Goal: Submit feedback/report problem: Leave review/rating

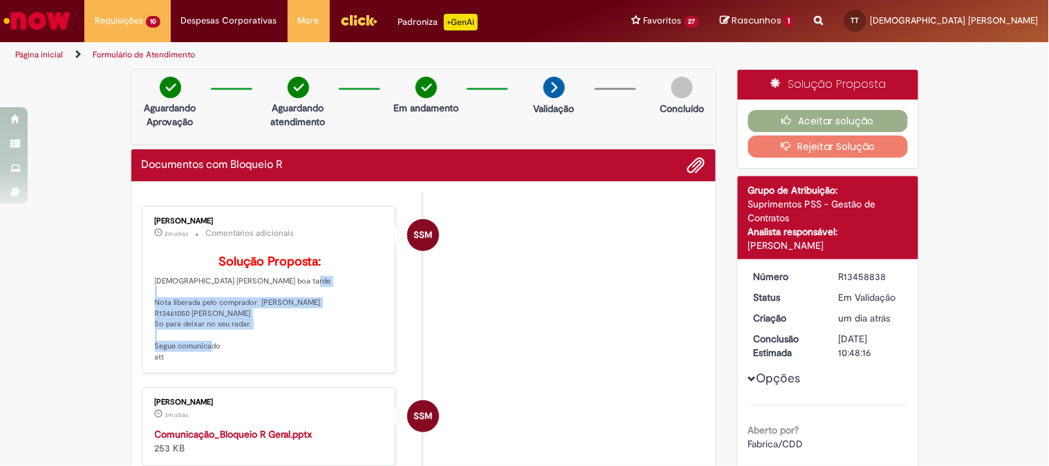
drag, startPoint x: 157, startPoint y: 319, endPoint x: 308, endPoint y: 344, distance: 153.3
click at [308, 344] on p "Solução Proposta: Thais Cristina De Toledo boa tarde Nota liberada pelo comprad…" at bounding box center [270, 308] width 230 height 107
click at [306, 343] on p "Solução Proposta: Thais Cristina De Toledo boa tarde Nota liberada pelo comprad…" at bounding box center [270, 308] width 230 height 107
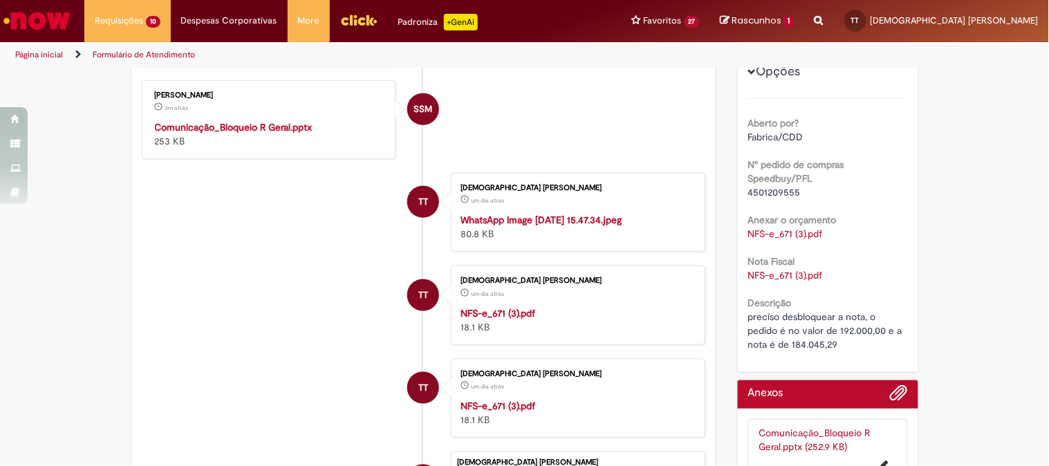
scroll to position [384, 0]
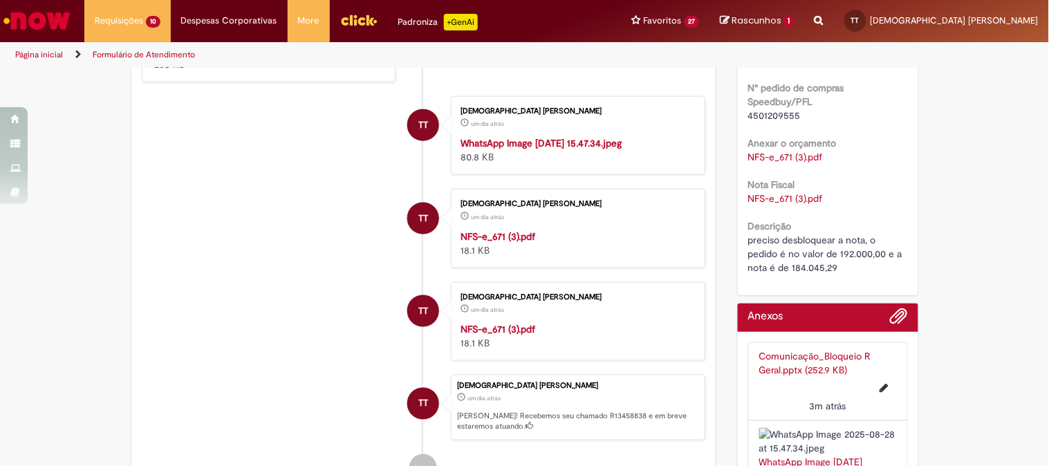
click at [803, 357] on link "Comunicação_Bloqueio R Geral.pptx (252.9 KB)" at bounding box center [814, 363] width 111 height 26
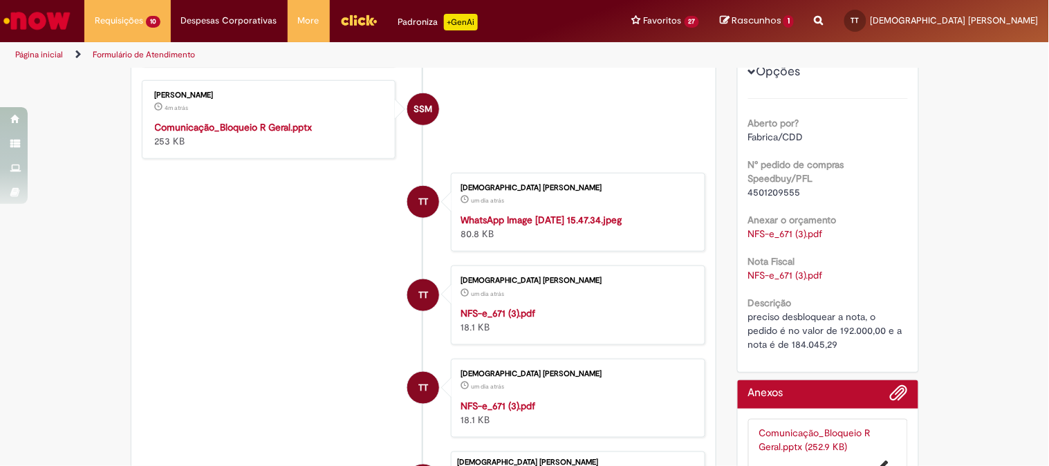
scroll to position [230, 0]
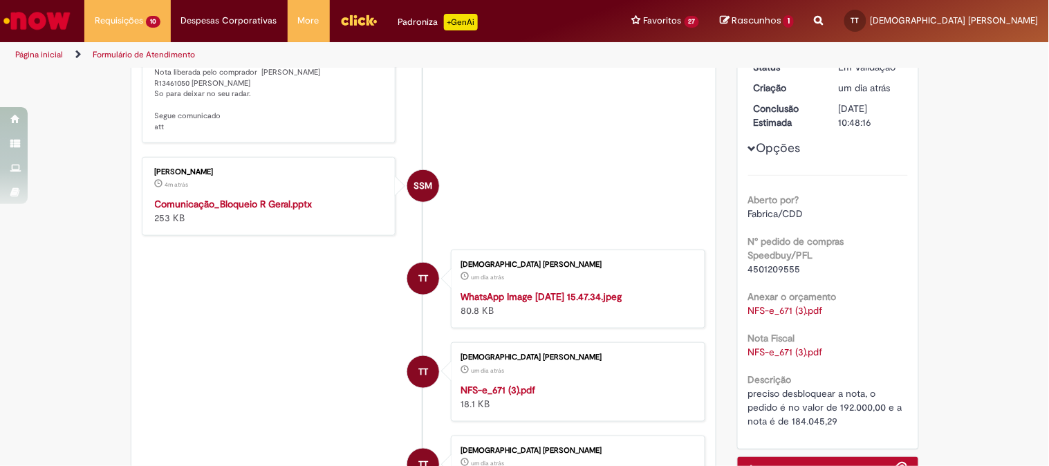
click at [771, 308] on link "NFS-e_671 (3).pdf" at bounding box center [785, 310] width 75 height 12
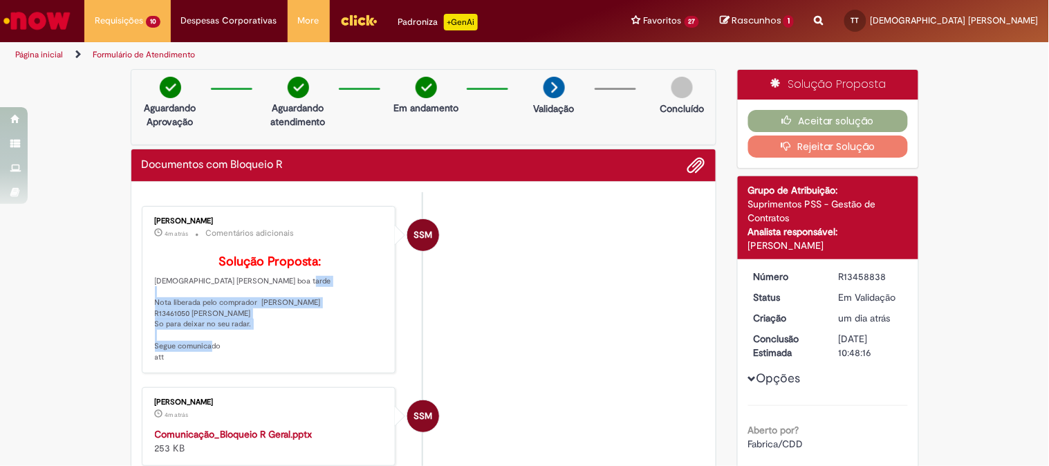
drag, startPoint x: 217, startPoint y: 330, endPoint x: 148, endPoint y: 321, distance: 69.8
click at [155, 321] on p "Solução Proposta: Thais Cristina De Toledo boa tarde Nota liberada pelo comprad…" at bounding box center [270, 308] width 230 height 107
click at [236, 330] on p "Solução Proposta: Thais Cristina De Toledo boa tarde Nota liberada pelo comprad…" at bounding box center [270, 308] width 230 height 107
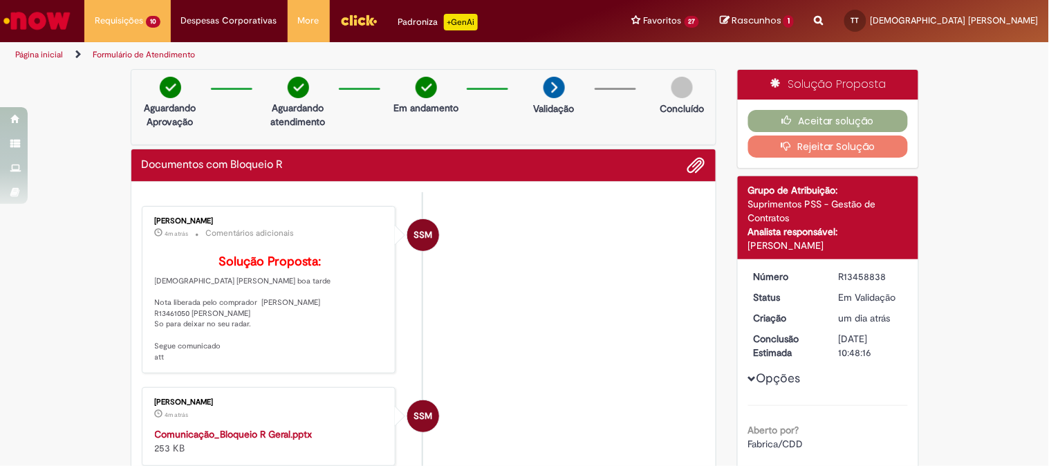
scroll to position [153, 0]
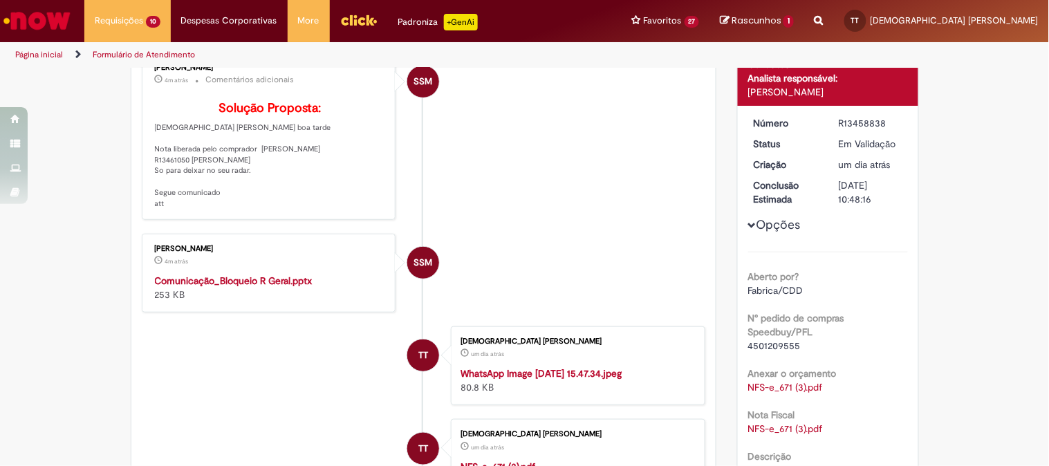
drag, startPoint x: 139, startPoint y: 275, endPoint x: 95, endPoint y: 272, distance: 44.3
click at [95, 272] on div "Verificar Código de Barras Aguardando Aprovação Aguardando atendimento Em andam…" at bounding box center [524, 345] width 1049 height 859
click at [156, 209] on p "Solução Proposta: Thais Cristina De Toledo boa tarde Nota liberada pelo comprad…" at bounding box center [270, 155] width 230 height 107
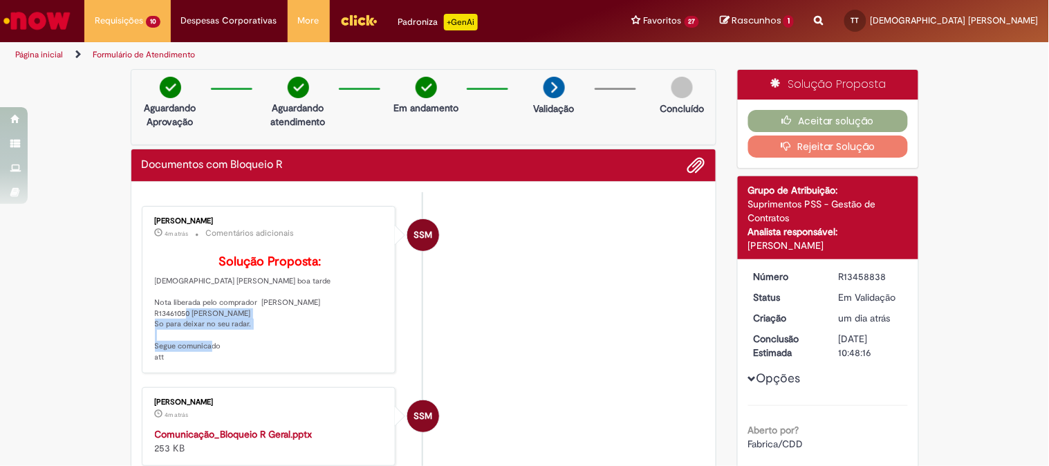
drag, startPoint x: 259, startPoint y: 350, endPoint x: 160, endPoint y: 330, distance: 101.5
click at [160, 330] on p "Solução Proposta: Thais Cristina De Toledo boa tarde Nota liberada pelo comprad…" at bounding box center [270, 308] width 230 height 107
click at [361, 335] on p "Solução Proposta: Thais Cristina De Toledo boa tarde Nota liberada pelo comprad…" at bounding box center [270, 308] width 230 height 107
click at [426, 291] on div "SSM" at bounding box center [423, 358] width 35 height 282
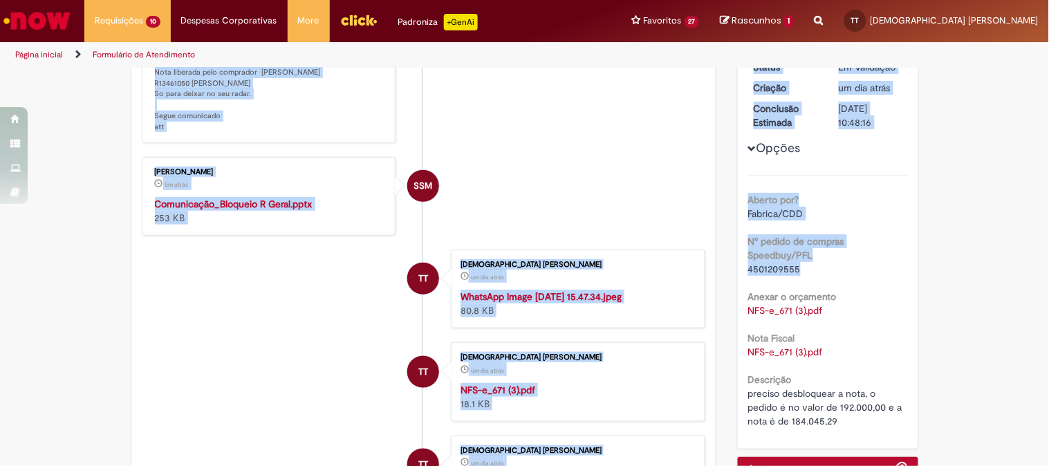
drag, startPoint x: 775, startPoint y: 270, endPoint x: 790, endPoint y: 271, distance: 15.3
click at [702, 271] on div "Verificar Código de Barras Aguardando Aprovação Aguardando atendimento Em andam…" at bounding box center [524, 268] width 809 height 859
click at [861, 270] on div "4501209555" at bounding box center [828, 269] width 160 height 14
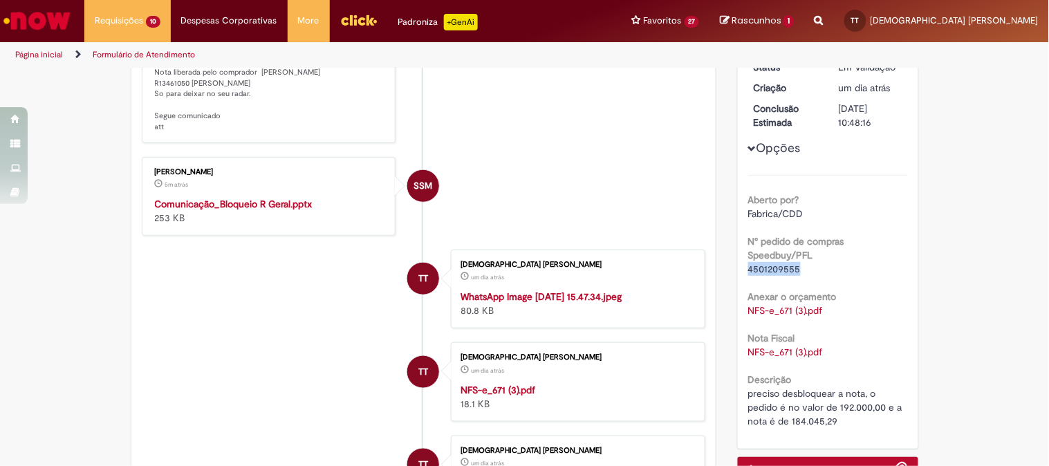
drag, startPoint x: 784, startPoint y: 263, endPoint x: 744, endPoint y: 268, distance: 40.3
click at [748, 268] on div "4501209555" at bounding box center [828, 269] width 160 height 14
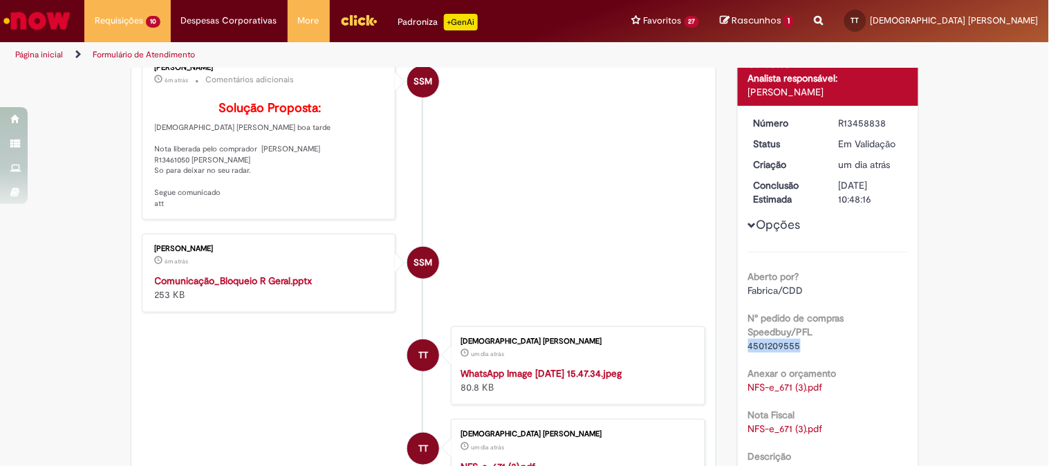
scroll to position [0, 0]
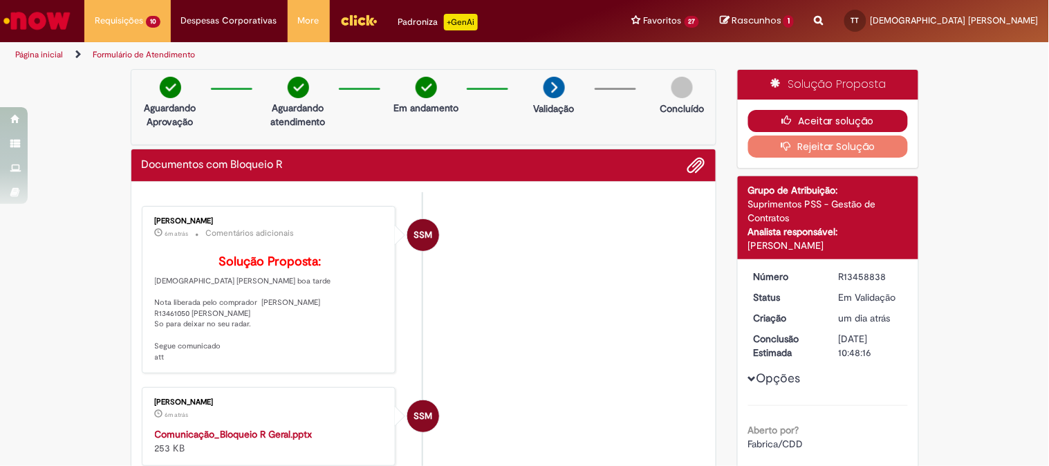
click at [845, 118] on button "Aceitar solução" at bounding box center [828, 121] width 160 height 22
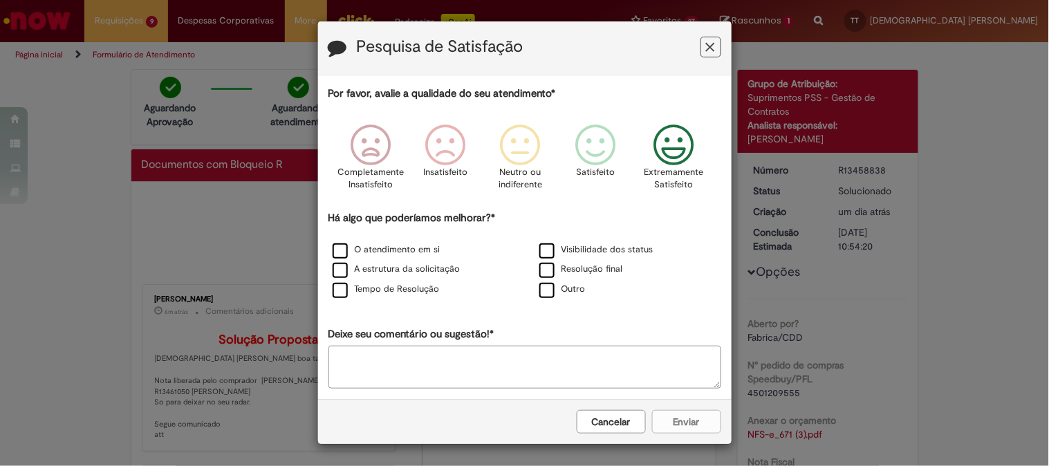
click at [664, 140] on icon "Feedback" at bounding box center [674, 144] width 52 height 41
click at [403, 249] on label "O atendimento em si" at bounding box center [386, 249] width 108 height 13
drag, startPoint x: 599, startPoint y: 268, endPoint x: 657, endPoint y: 382, distance: 128.9
click at [598, 268] on label "Resolução final" at bounding box center [581, 269] width 84 height 13
click at [696, 420] on button "Enviar" at bounding box center [686, 422] width 69 height 24
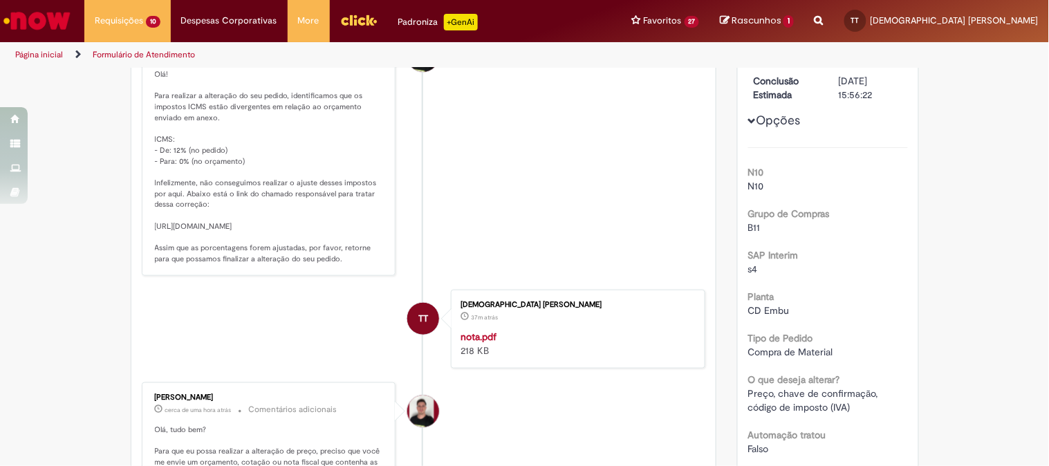
scroll to position [153, 0]
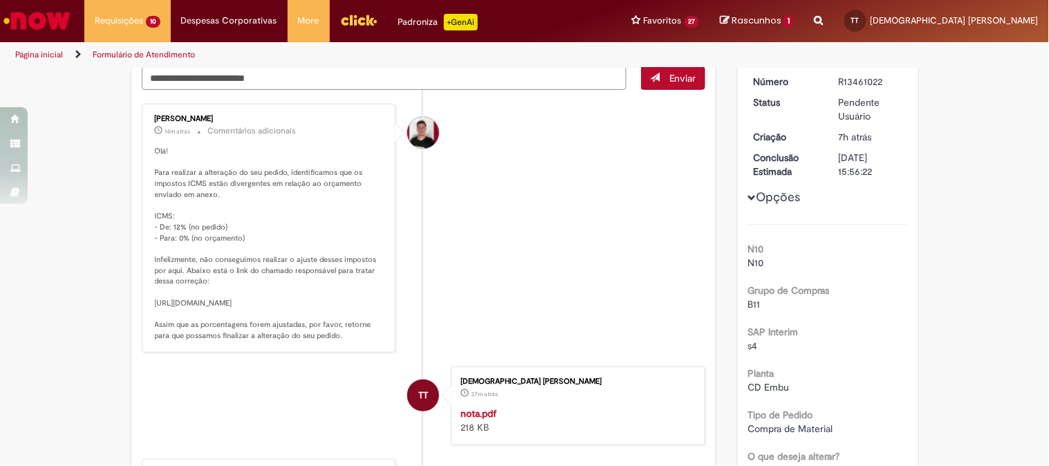
drag, startPoint x: 330, startPoint y: 332, endPoint x: 146, endPoint y: 305, distance: 186.6
click at [146, 305] on div "[PERSON_NAME] 14m atrás 14 minutos atrás Comentários adicionais Olá! Para reali…" at bounding box center [269, 228] width 246 height 241
copy p "[URL][DOMAIN_NAME]"
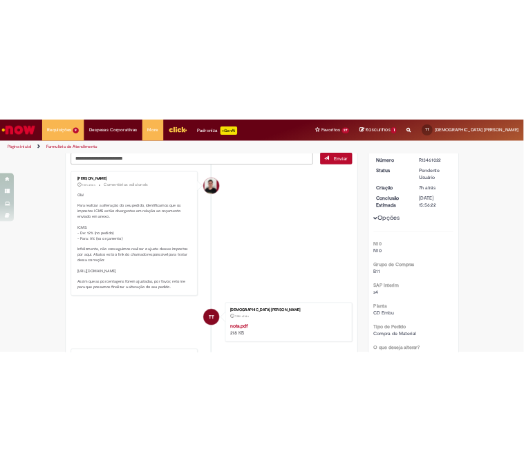
scroll to position [460, 0]
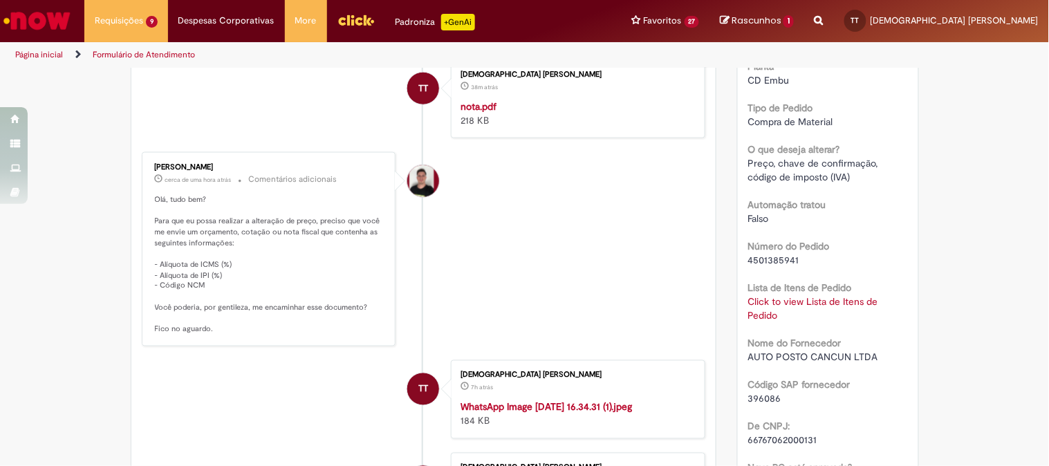
click at [936, 272] on div "Verificar Código de Barras Aguardando Aprovação Aguardando atendimento Solicita…" at bounding box center [524, 363] width 1049 height 1509
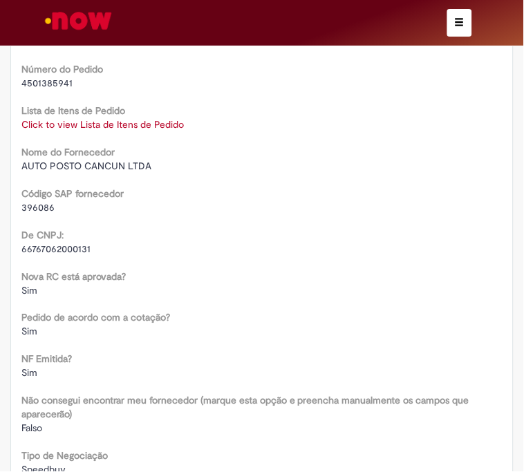
scroll to position [1843, 0]
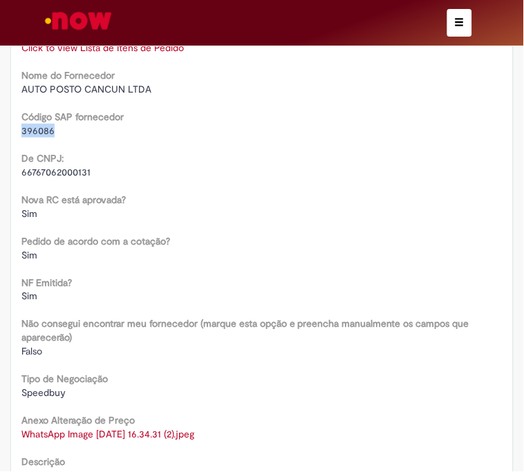
drag, startPoint x: 53, startPoint y: 320, endPoint x: 15, endPoint y: 321, distance: 37.3
click at [15, 321] on div "Número R13461022 Status Pendente Usuário Criação 7h atrás 7 horas atrás Conclus…" at bounding box center [262, 45] width 502 height 1000
drag, startPoint x: 131, startPoint y: 279, endPoint x: 22, endPoint y: 274, distance: 109.3
click at [22, 96] on div "AUTO POSTO CANCUN LTDA" at bounding box center [261, 89] width 481 height 14
drag, startPoint x: 57, startPoint y: 316, endPoint x: 12, endPoint y: 314, distance: 45.0
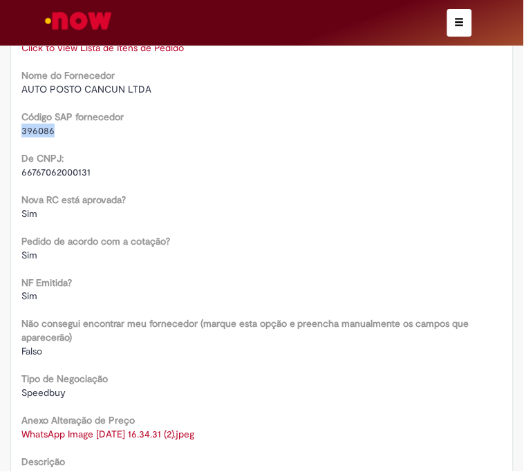
click at [12, 314] on div "Número R13461022 Status Pendente Usuário Criação 7h atrás 7 horas atrás Conclus…" at bounding box center [262, 45] width 502 height 1000
copy span "396086"
drag, startPoint x: 102, startPoint y: 358, endPoint x: 21, endPoint y: 355, distance: 81.6
click at [21, 355] on div "Número R13461022 Status Pendente Usuário Criação 7h atrás 7 horas atrás Conclus…" at bounding box center [262, 45] width 502 height 1000
copy span "66767062000131"
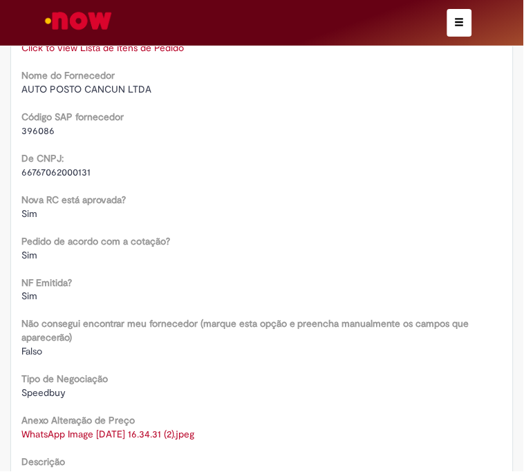
drag, startPoint x: 26, startPoint y: 197, endPoint x: 7, endPoint y: 203, distance: 19.5
click at [0, 198] on div "Opções do Chamado Cancelar Chamado Detalhes do tíquete Grupo de Atribuição: PTP…" at bounding box center [262, 72] width 524 height 1350
copy span "4501385941"
click at [146, 55] on link "Click to view Lista de Itens de Pedido" at bounding box center [261, 48] width 481 height 14
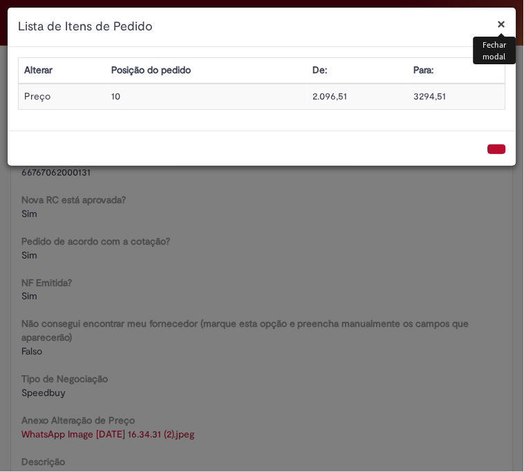
click at [500, 29] on button "×" at bounding box center [502, 24] width 8 height 15
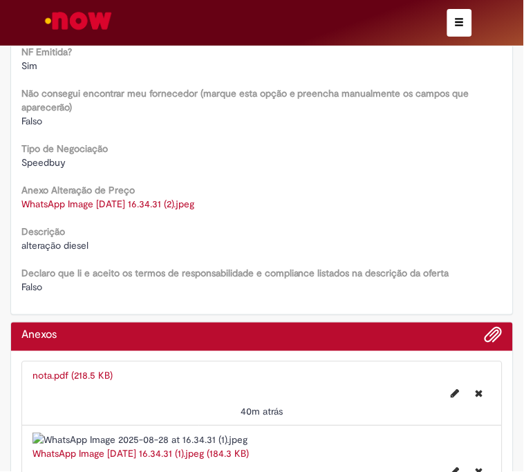
scroll to position [2227, 0]
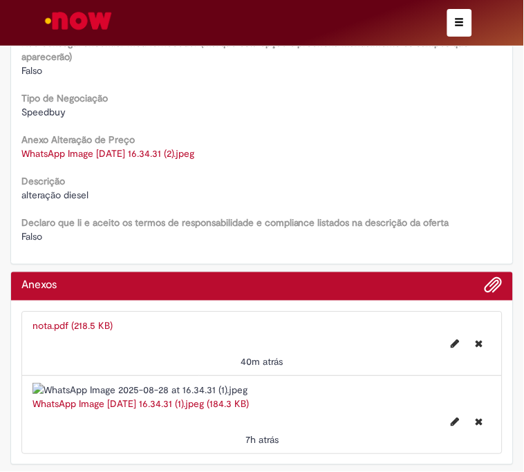
drag, startPoint x: 102, startPoint y: 277, endPoint x: 12, endPoint y: 288, distance: 90.6
drag, startPoint x: 22, startPoint y: 281, endPoint x: 102, endPoint y: 278, distance: 79.5
click at [102, 202] on div "alteração diesel" at bounding box center [261, 195] width 481 height 14
copy span "alteração diesel"
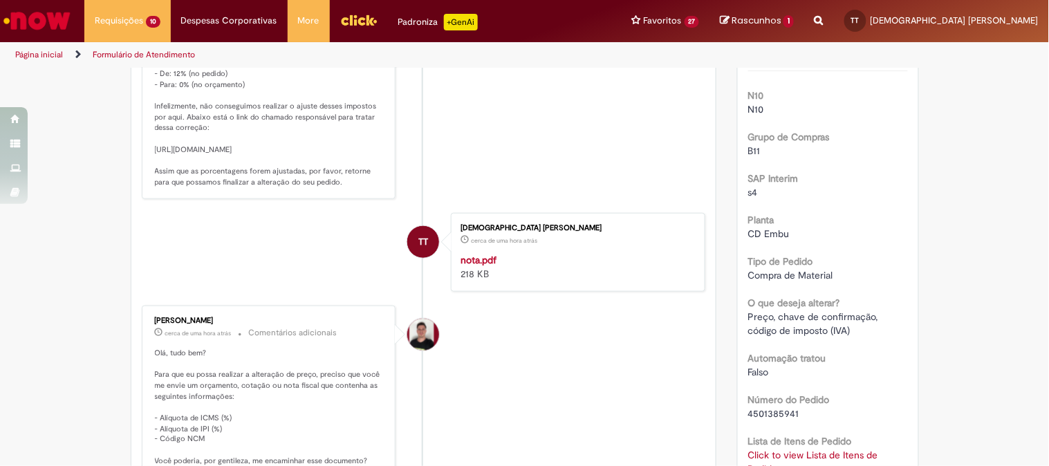
scroll to position [0, 0]
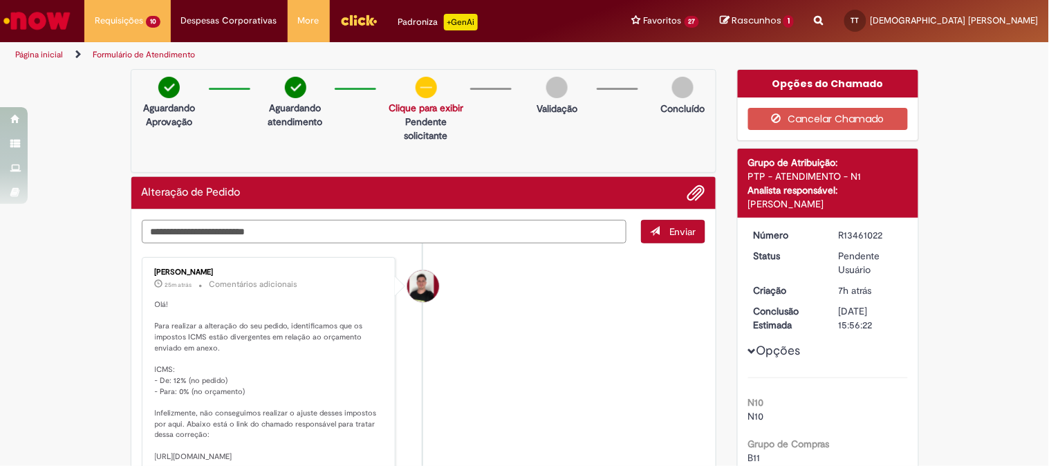
click at [325, 227] on textarea "Digite sua mensagem aqui..." at bounding box center [384, 232] width 485 height 24
type textarea "**********"
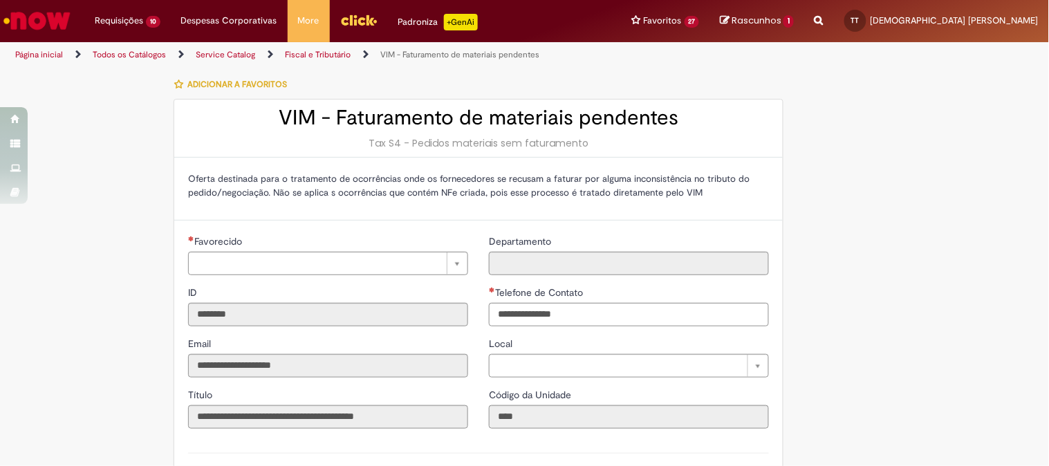
type input "**********"
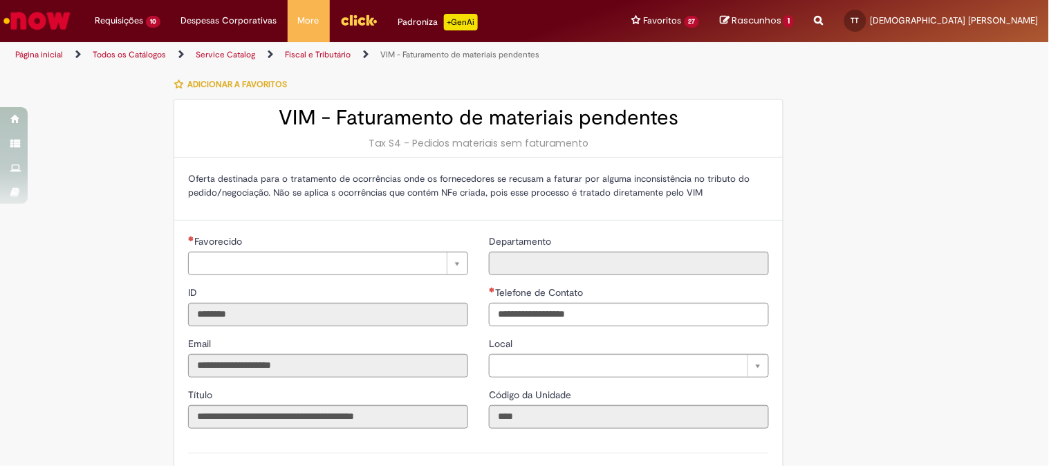
type input "**********"
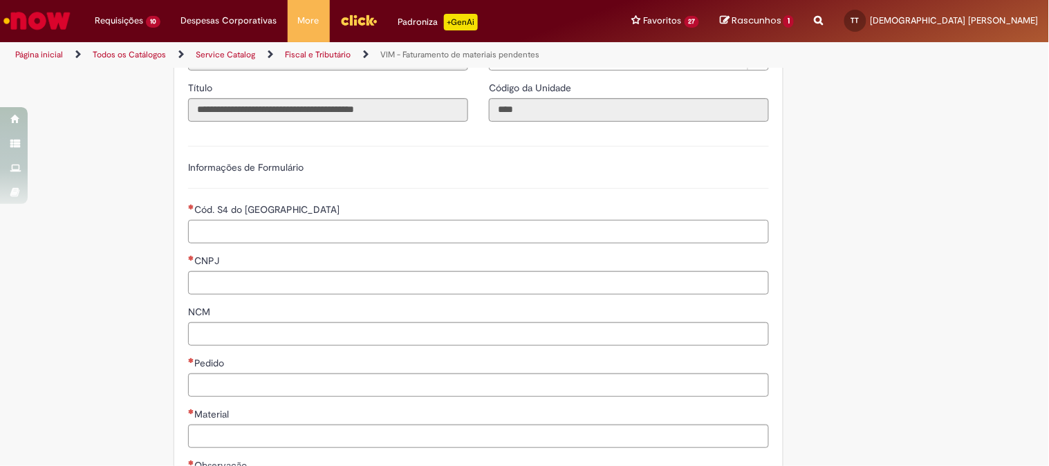
click at [290, 235] on input "Cód. S4 do Fornecedor" at bounding box center [478, 232] width 581 height 24
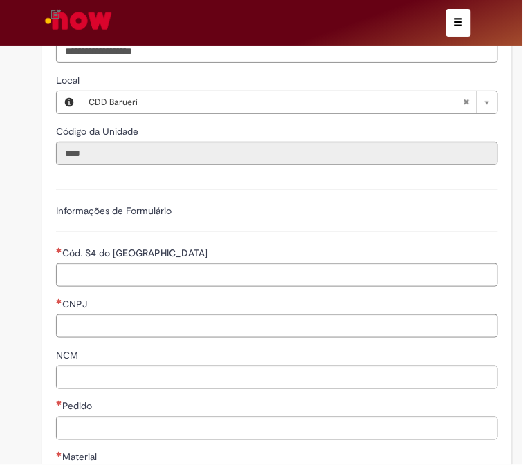
scroll to position [537, 0]
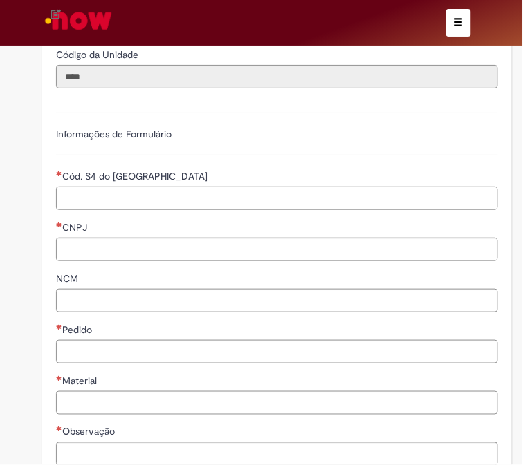
paste input "******"
type input "******"
click at [118, 250] on input "CNPJ" at bounding box center [277, 250] width 442 height 24
click at [104, 247] on input "CNPJ" at bounding box center [277, 250] width 442 height 24
paste input "**********"
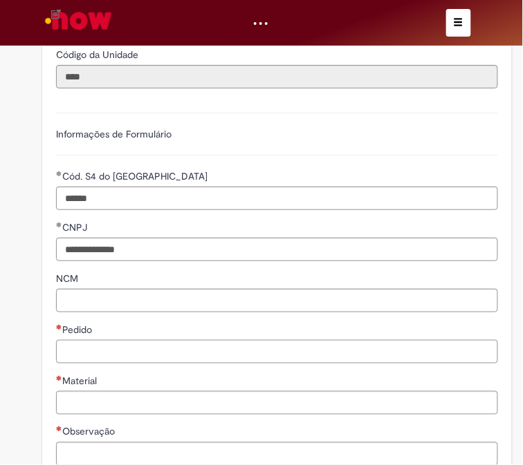
drag, startPoint x: 91, startPoint y: 350, endPoint x: 10, endPoint y: 342, distance: 81.3
click at [92, 349] on input "Pedido" at bounding box center [277, 352] width 442 height 24
type input "**********"
click at [86, 353] on input "Pedido" at bounding box center [277, 352] width 442 height 24
paste input "**********"
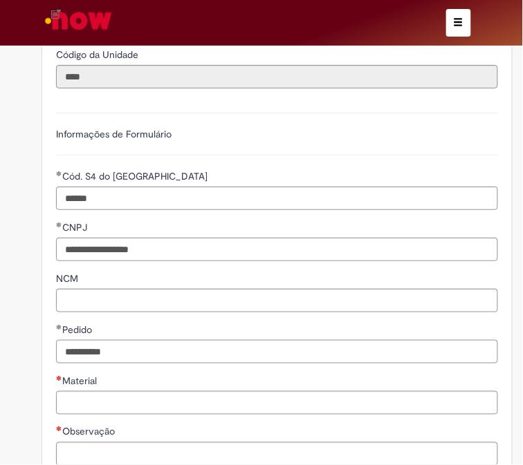
type input "**********"
click at [118, 397] on input "Material" at bounding box center [277, 403] width 442 height 24
paste input "********"
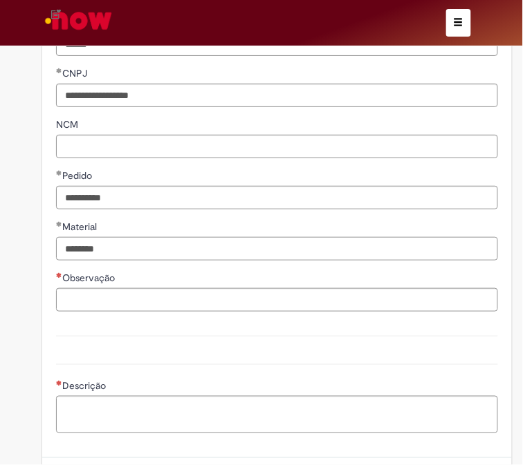
type input "********"
click at [126, 301] on input "Observação" at bounding box center [277, 300] width 442 height 24
click at [79, 295] on input "Observação" at bounding box center [277, 300] width 442 height 24
paste input "**********"
type input "**********"
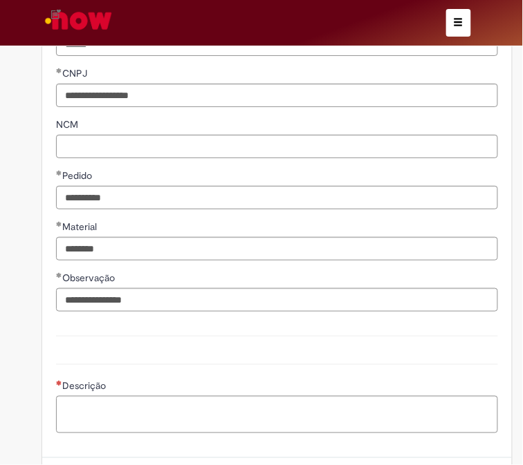
click at [113, 395] on div "Descrição" at bounding box center [277, 387] width 442 height 17
click at [119, 406] on textarea "Descrição" at bounding box center [277, 414] width 442 height 37
paste textarea "**********"
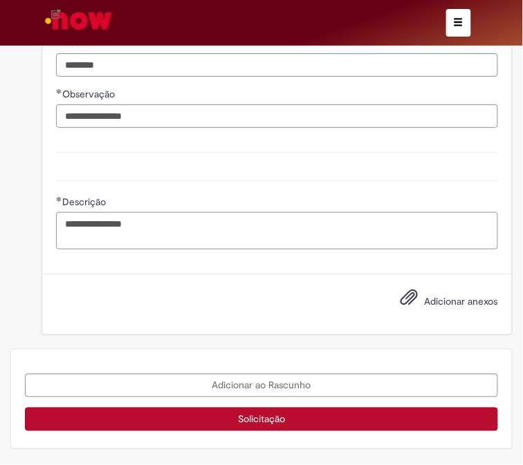
type textarea "**********"
click at [86, 350] on div "Adicionar ao Rascunho Solicitação" at bounding box center [261, 399] width 502 height 100
click at [402, 299] on span "Adicionar anexos" at bounding box center [409, 298] width 17 height 17
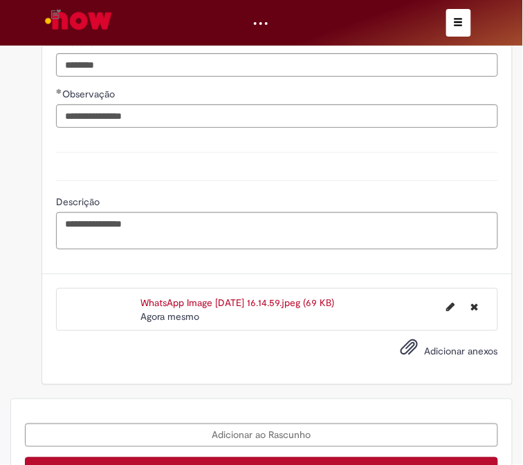
scroll to position [925, 0]
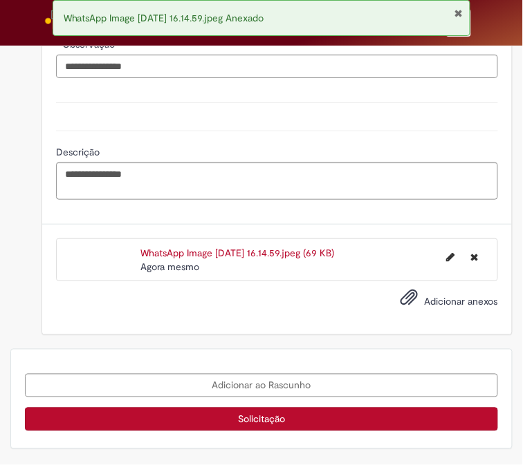
click at [274, 424] on button "Solicitação" at bounding box center [261, 420] width 473 height 24
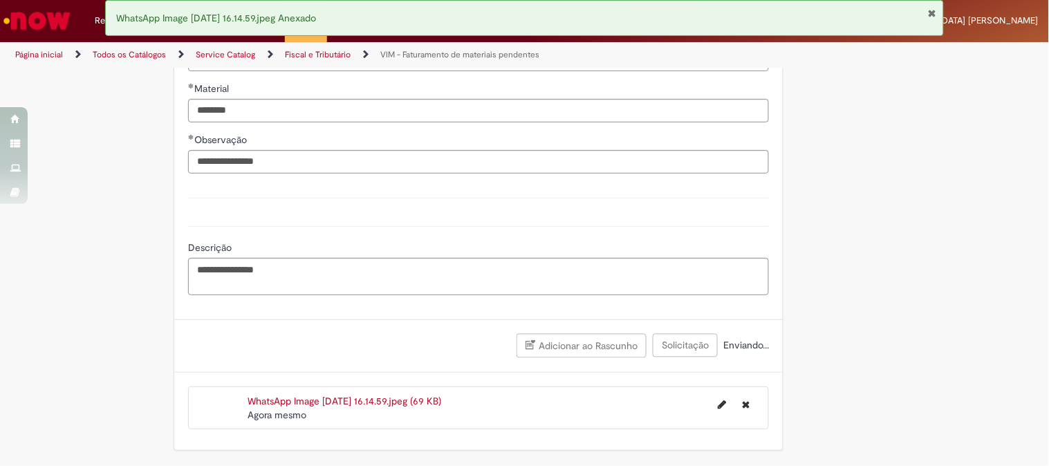
scroll to position [633, 0]
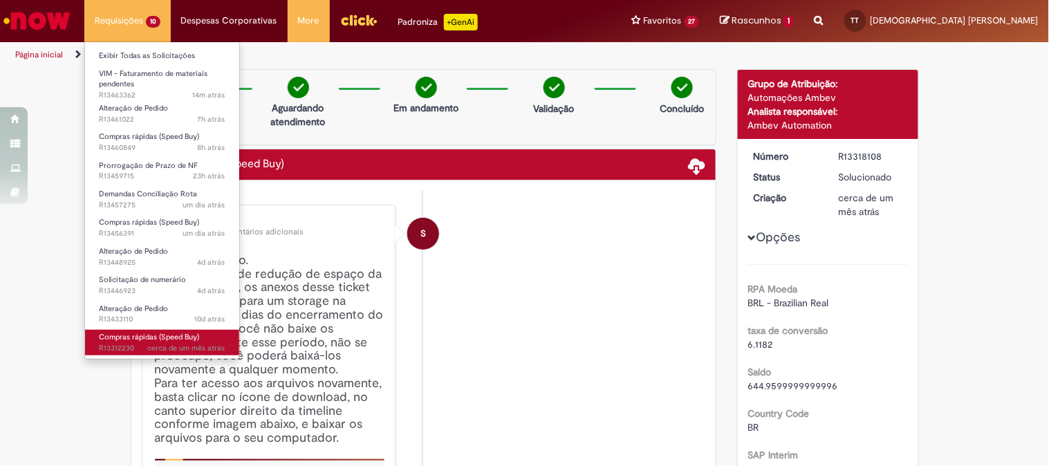
click at [137, 337] on span "Compras rápidas (Speed Buy)" at bounding box center [149, 337] width 100 height 10
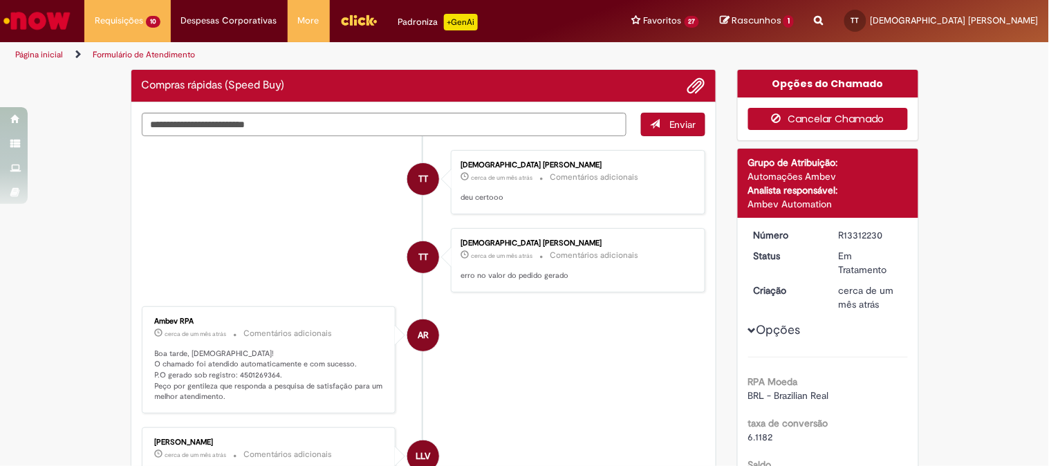
click at [794, 111] on button "Cancelar Chamado" at bounding box center [828, 119] width 160 height 22
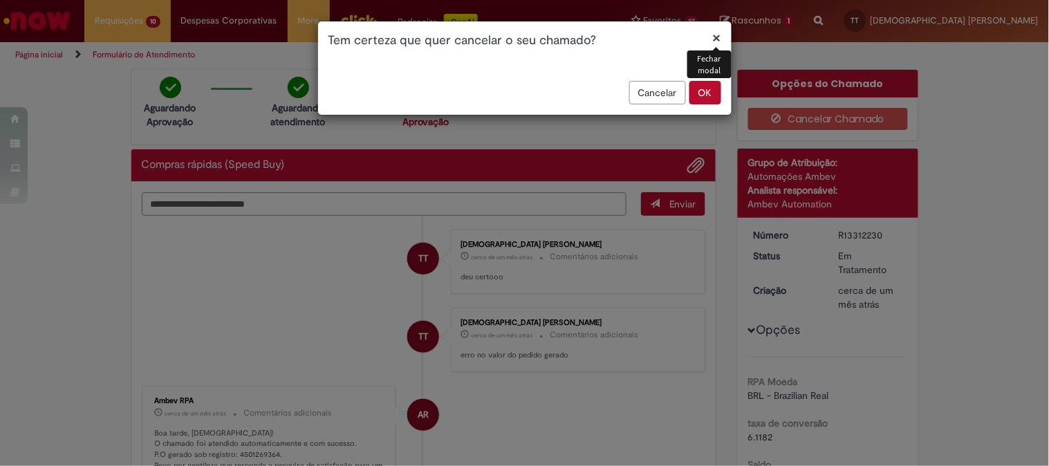
click at [710, 88] on button "OK" at bounding box center [705, 93] width 32 height 24
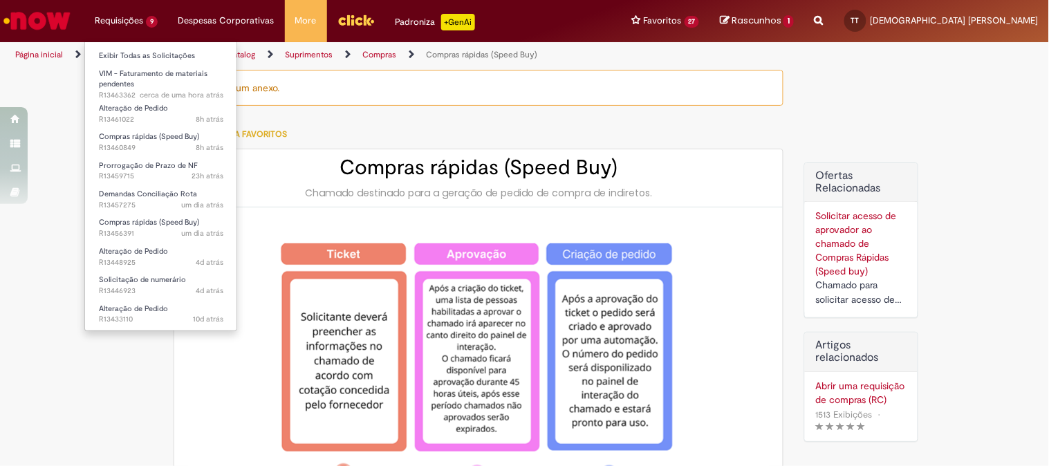
type input "********"
type input "**********"
type input "****"
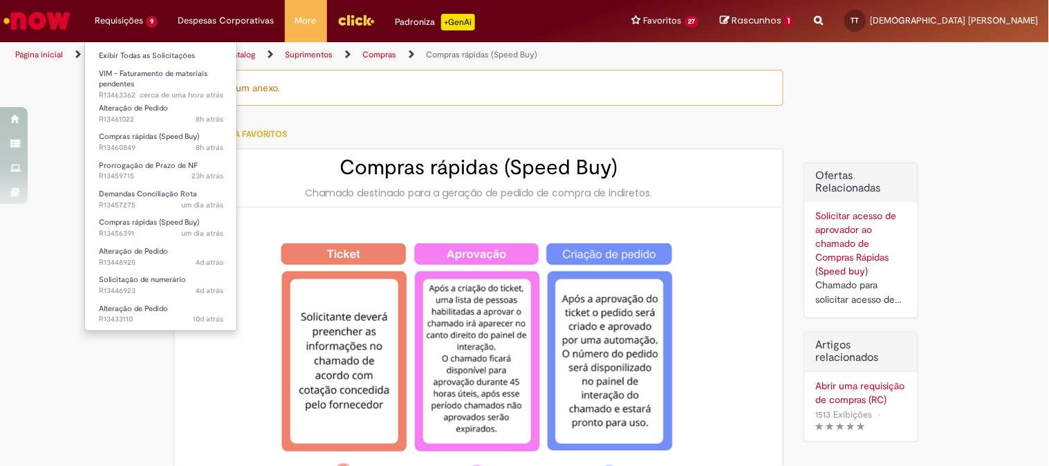
type input "**********"
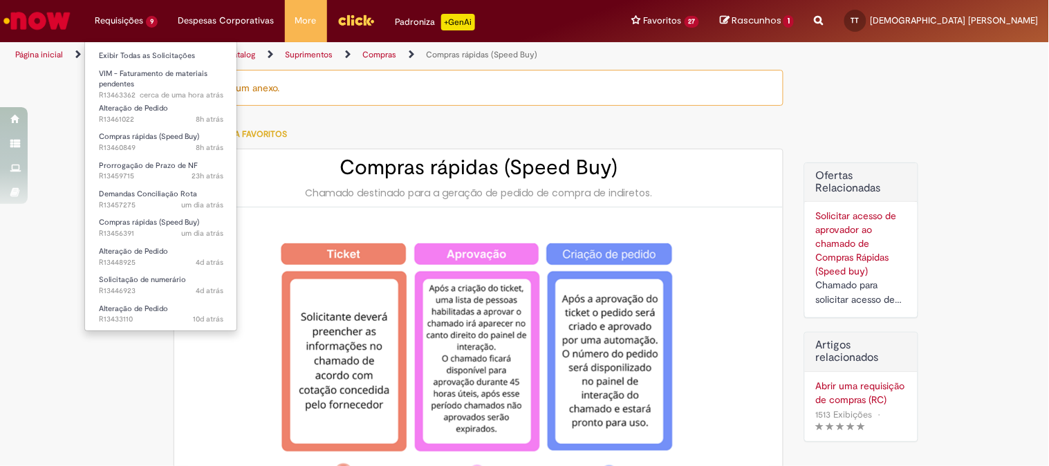
type input "**********"
click at [196, 164] on link "Prorrogação de Prazo de NF 23h atrás 23 horas atrás R13459715" at bounding box center [161, 171] width 152 height 26
click at [109, 166] on span "Prorrogação de Prazo de NF" at bounding box center [148, 165] width 99 height 10
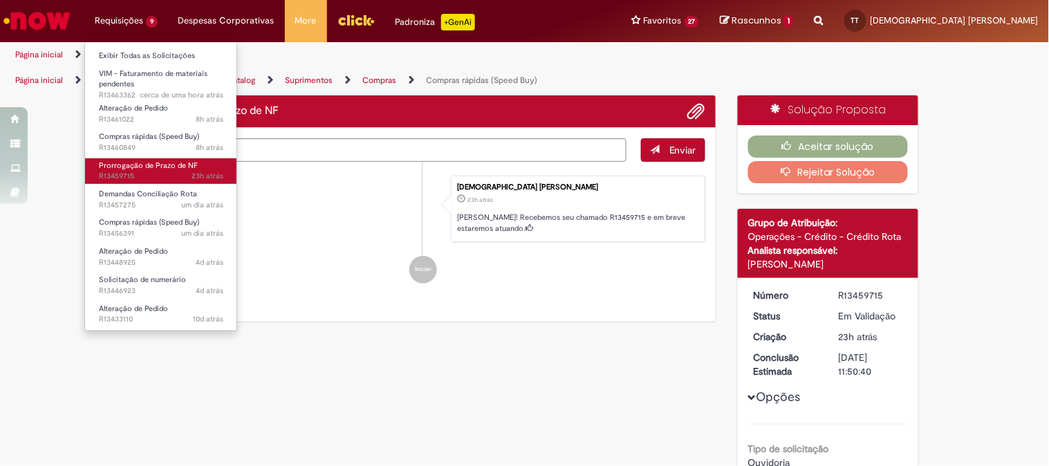
click at [130, 165] on span "Prorrogação de Prazo de NF" at bounding box center [148, 165] width 99 height 10
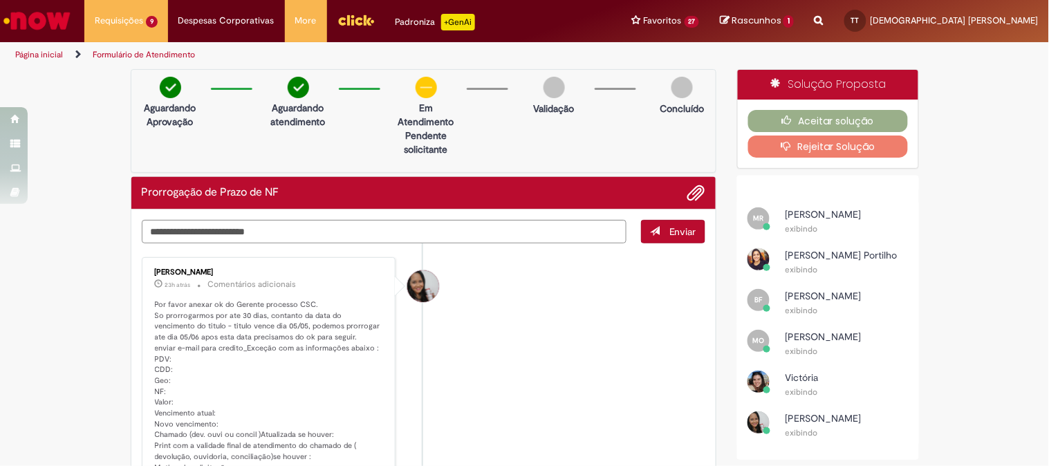
click at [521, 355] on li "[PERSON_NAME] 23h atrás 23 horas atrás Comentários adicionais Por favor anexar …" at bounding box center [424, 376] width 564 height 238
click at [689, 195] on span "Adicionar anexos" at bounding box center [696, 193] width 17 height 17
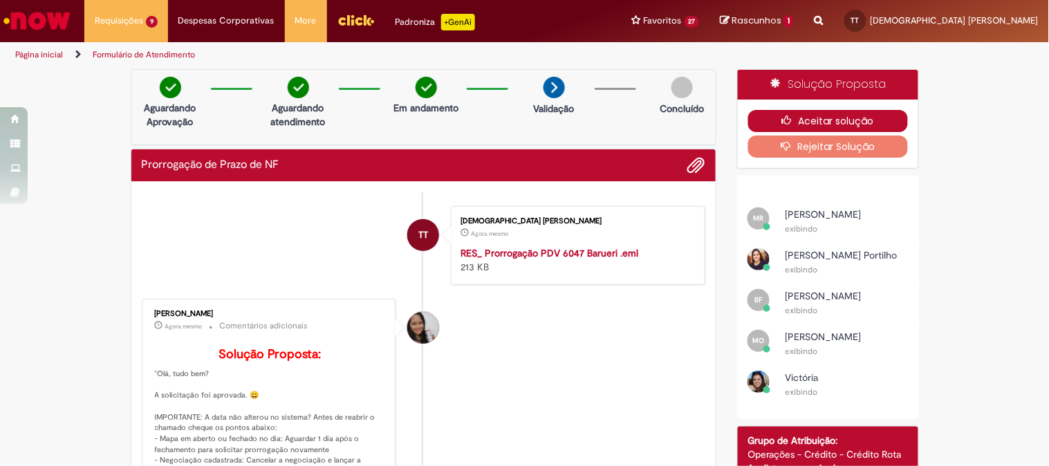
click at [827, 118] on button "Aceitar solução" at bounding box center [828, 121] width 160 height 22
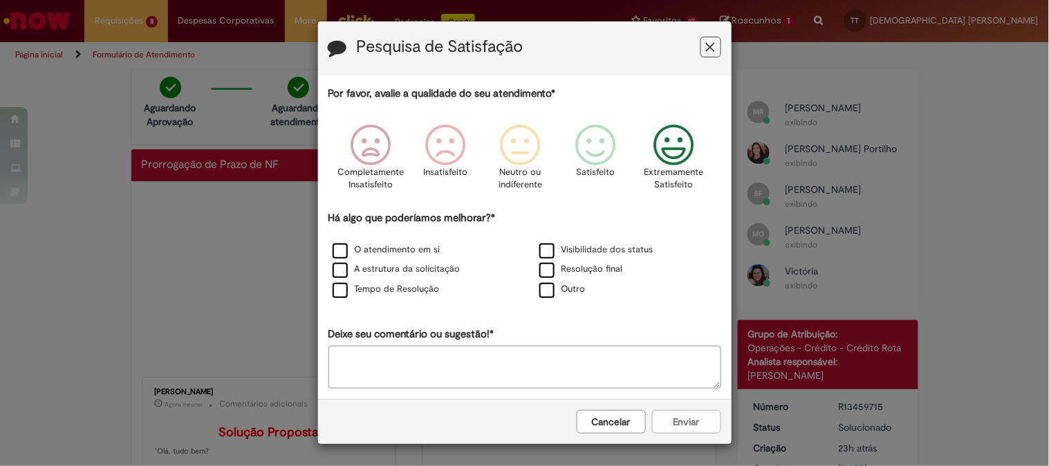
click at [672, 165] on icon "Feedback" at bounding box center [674, 144] width 52 height 41
click at [404, 246] on label "O atendimento em si" at bounding box center [386, 249] width 108 height 13
click at [586, 276] on label "Resolução final" at bounding box center [581, 269] width 84 height 13
drag, startPoint x: 691, startPoint y: 418, endPoint x: 637, endPoint y: 371, distance: 71.5
click at [688, 416] on button "Enviar" at bounding box center [686, 422] width 69 height 24
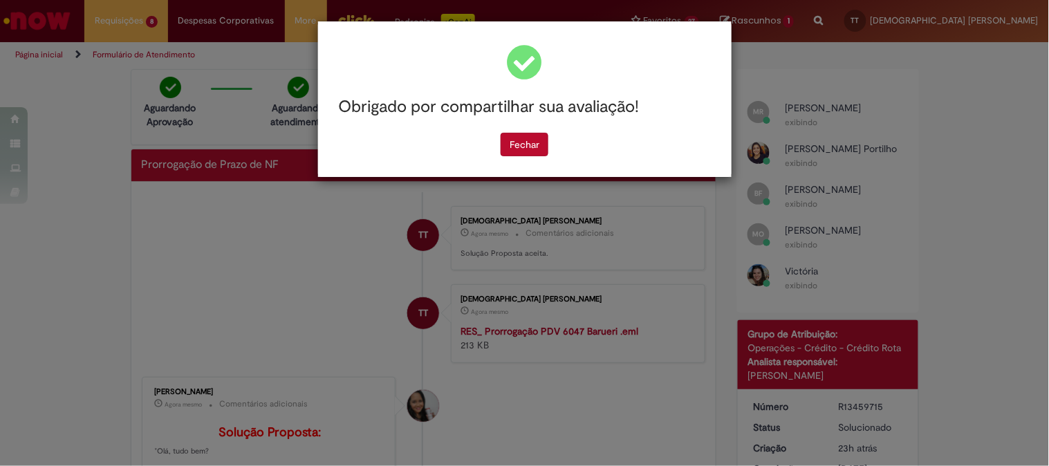
click at [304, 283] on div "Obrigado por compartilhar sua avaliação! [GEOGRAPHIC_DATA]" at bounding box center [524, 233] width 1049 height 466
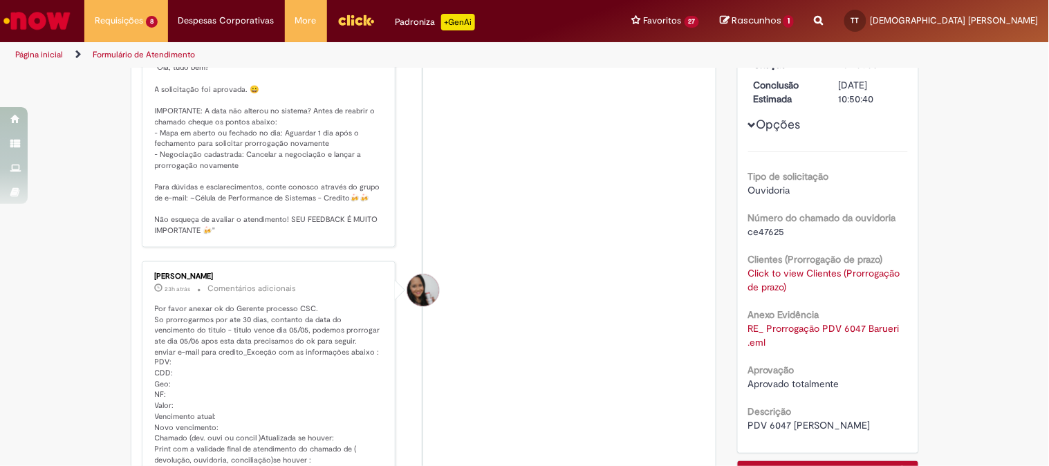
scroll to position [614, 0]
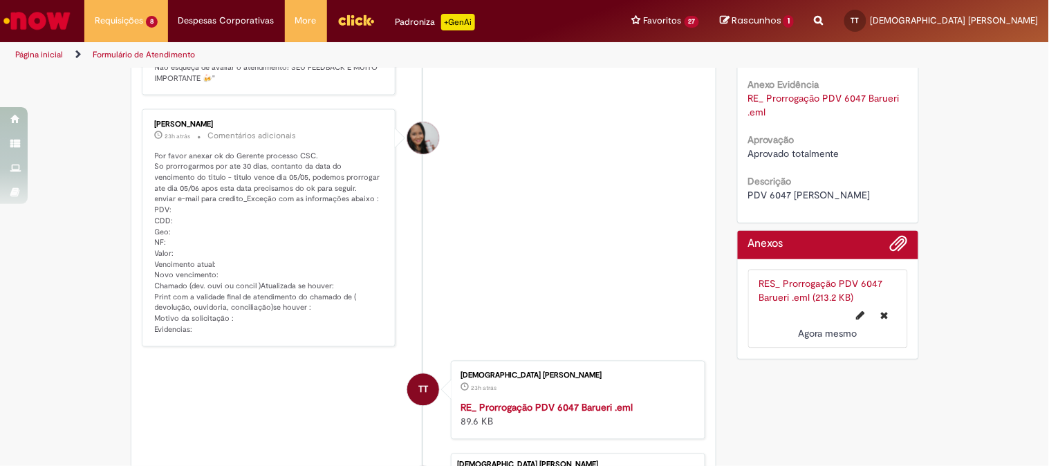
click at [773, 201] on span "PDV 6047 [PERSON_NAME]" at bounding box center [809, 195] width 122 height 12
click at [772, 201] on span "PDV 6047 [PERSON_NAME]" at bounding box center [809, 195] width 122 height 12
copy span "6047"
click at [280, 411] on li "TT [DEMOGRAPHIC_DATA] [PERSON_NAME] 23h atrás 23 horas atrás RE_ Prorrogação PD…" at bounding box center [424, 400] width 564 height 79
